Goal: Information Seeking & Learning: Learn about a topic

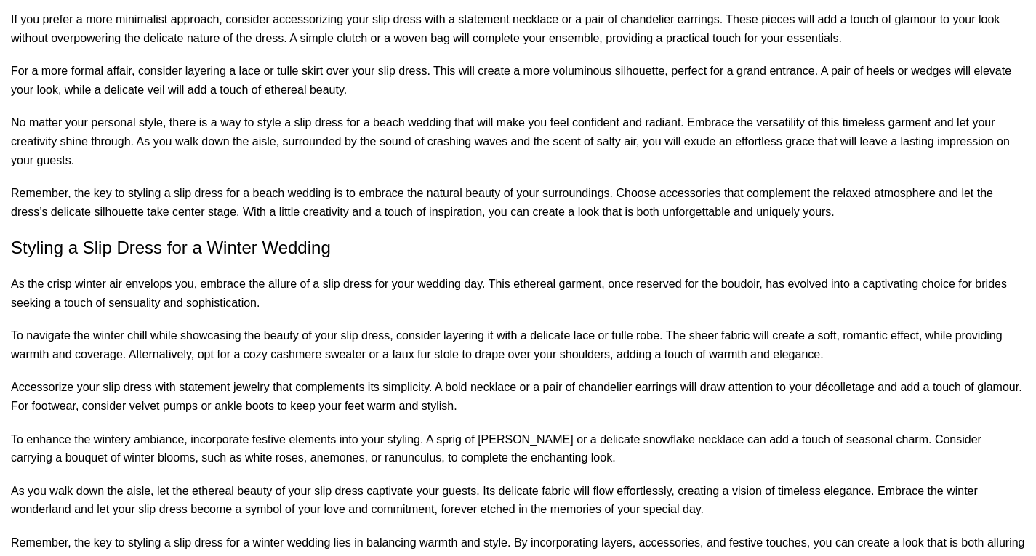
scroll to position [1235, 0]
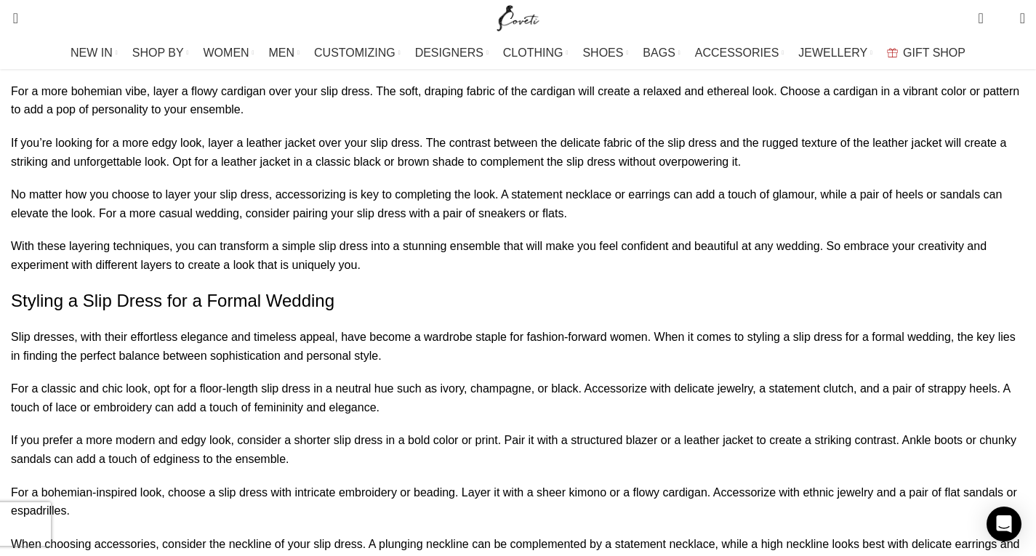
scroll to position [993, 0]
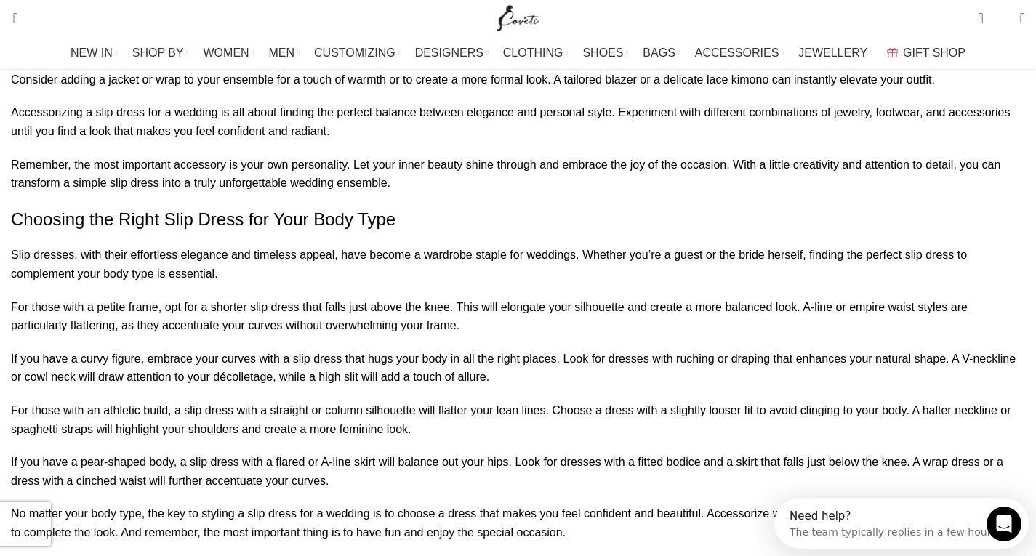
scroll to position [557, 0]
